Goal: Complete application form

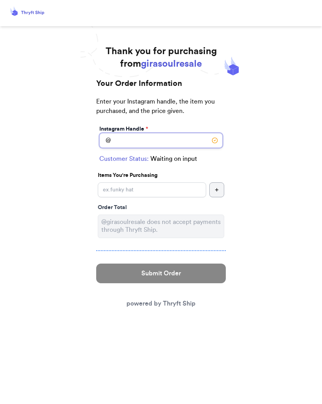
click at [195, 148] on input "Instagram Handle *" at bounding box center [160, 140] width 123 height 15
type input "nicolewithaco"
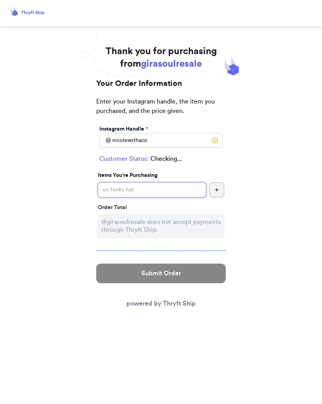
click at [168, 191] on input "Instagram Handle *" at bounding box center [152, 190] width 108 height 15
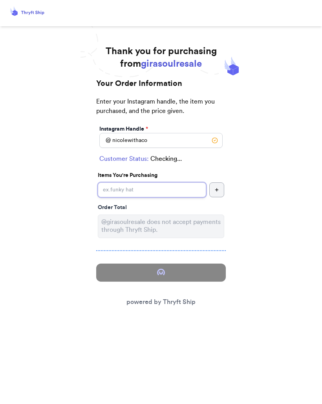
type input "S"
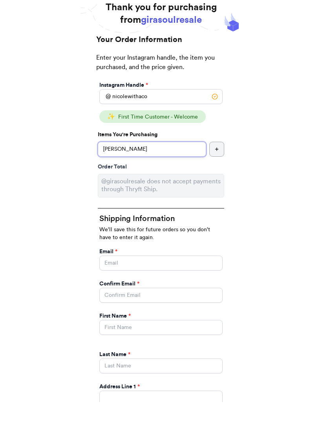
type input "[PERSON_NAME]"
click at [173, 299] on input "Instagram Handle *" at bounding box center [160, 306] width 123 height 15
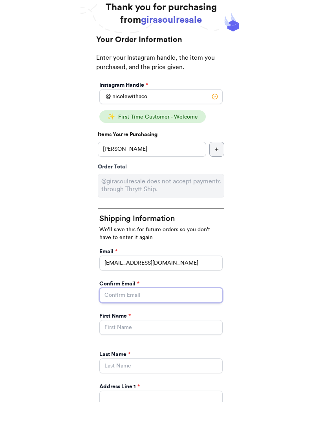
click at [199, 332] on input "Instagram Handle *" at bounding box center [160, 339] width 123 height 15
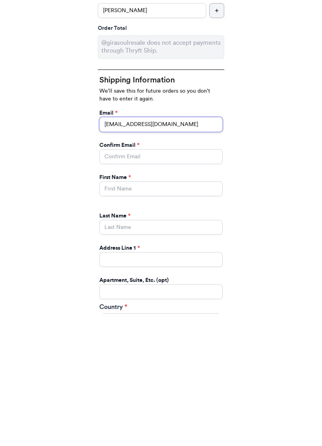
click at [188, 249] on input "[EMAIL_ADDRESS][DOMAIN_NAME]" at bounding box center [160, 256] width 123 height 15
click at [189, 249] on input "[EMAIL_ADDRESS][DOMAIN_NAME]" at bounding box center [160, 256] width 123 height 15
click at [183, 249] on input "[EMAIL_ADDRESS][DOMAIN_NAME]" at bounding box center [160, 256] width 123 height 15
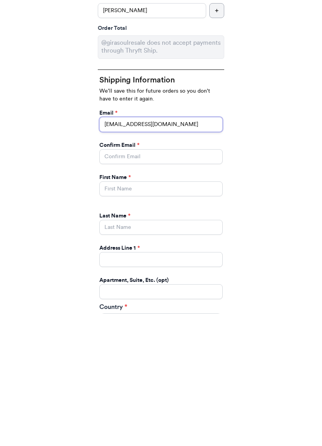
click at [197, 249] on input "[EMAIL_ADDRESS][DOMAIN_NAME]" at bounding box center [160, 256] width 123 height 15
click at [201, 249] on input "[EMAIL_ADDRESS][DOMAIN_NAME]" at bounding box center [160, 256] width 123 height 15
type input "[EMAIL_ADDRESS][DOMAIN_NAME]"
click at [141, 281] on input "Instagram Handle *" at bounding box center [160, 288] width 123 height 15
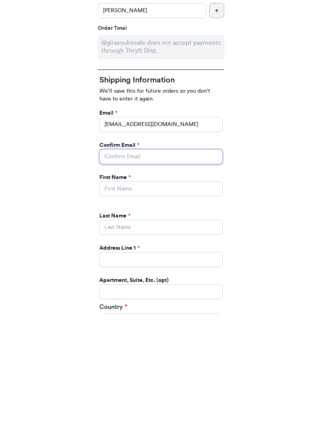
click at [132, 281] on input "Instagram Handle *" at bounding box center [160, 288] width 123 height 15
paste input "[EMAIL_ADDRESS][DOMAIN_NAME]"
type input "[EMAIL_ADDRESS][DOMAIN_NAME]"
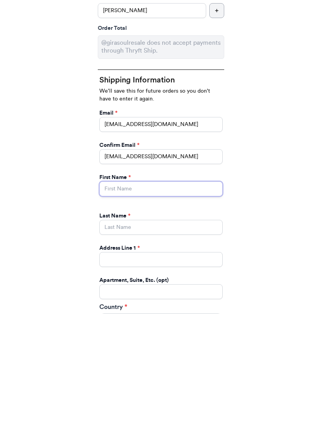
click at [133, 314] on input "Instagram Handle *" at bounding box center [160, 321] width 123 height 15
type input "[PERSON_NAME]"
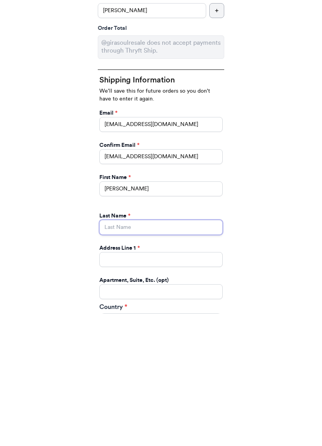
click at [184, 352] on input "Instagram Handle *" at bounding box center [160, 359] width 123 height 15
type input "[PERSON_NAME]"
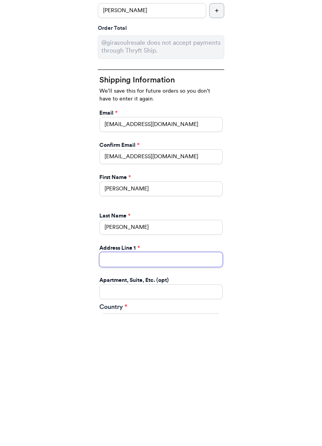
click at [194, 384] on input "Instagram Handle *" at bounding box center [160, 391] width 123 height 15
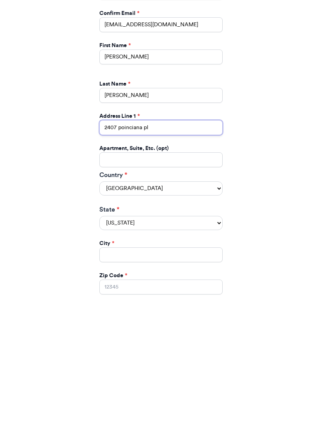
type input "2407 poinciana pl"
click at [150, 348] on select "[US_STATE] [US_STATE] [US_STATE] [US_STATE] [US_STATE] [US_STATE] [US_STATE] [U…" at bounding box center [160, 355] width 123 height 14
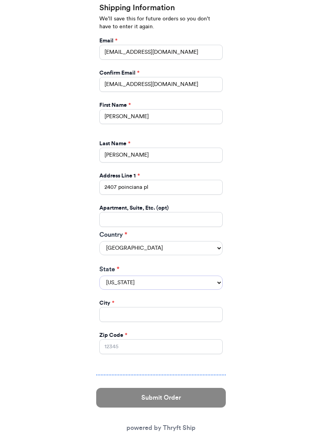
select select "[GEOGRAPHIC_DATA]"
click at [160, 339] on input "Zip Code *" at bounding box center [160, 346] width 123 height 15
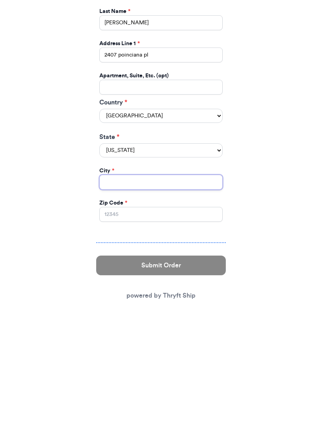
click at [169, 307] on input "Instagram Handle *" at bounding box center [160, 314] width 123 height 15
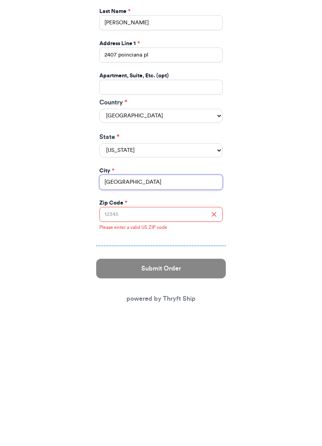
type input "[GEOGRAPHIC_DATA]"
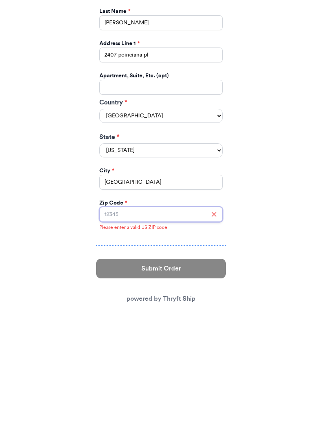
click at [170, 339] on input "Zip Code *" at bounding box center [160, 346] width 123 height 15
type input "75213"
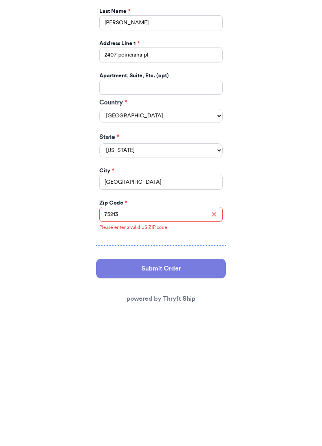
click at [168, 391] on button "Submit Order" at bounding box center [161, 401] width 130 height 20
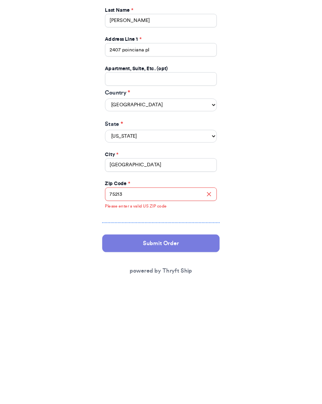
scroll to position [0, 0]
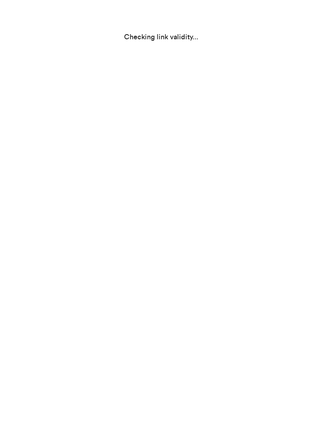
select select "[GEOGRAPHIC_DATA]"
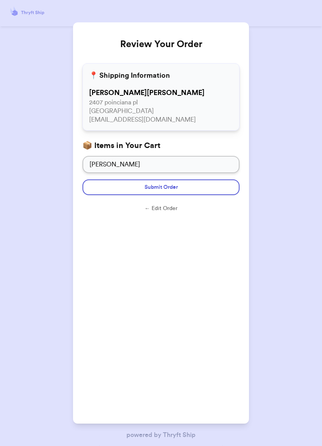
click at [187, 113] on p "[GEOGRAPHIC_DATA]" at bounding box center [161, 111] width 144 height 9
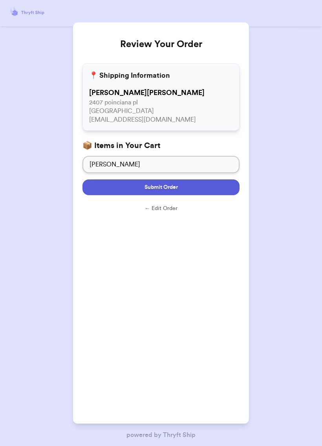
click at [200, 185] on button "Submit Order" at bounding box center [160, 187] width 157 height 16
